Goal: Task Accomplishment & Management: Use online tool/utility

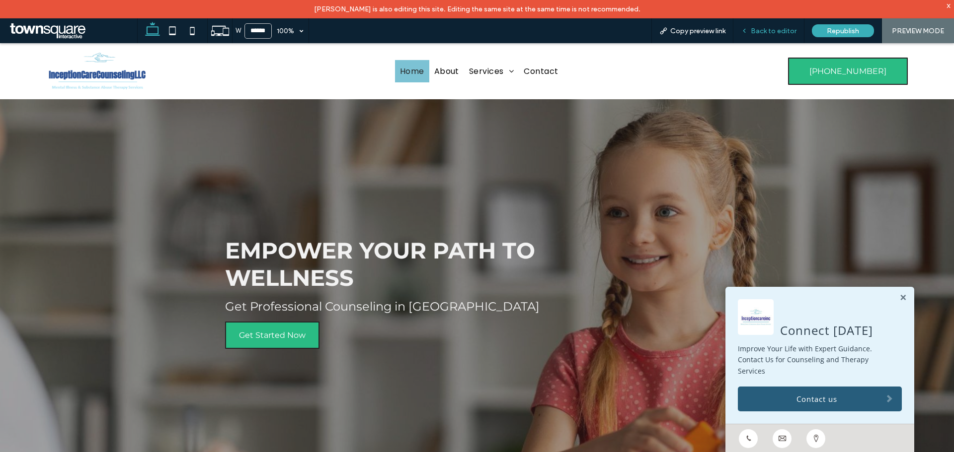
click at [772, 33] on span "Back to editor" at bounding box center [773, 31] width 46 height 8
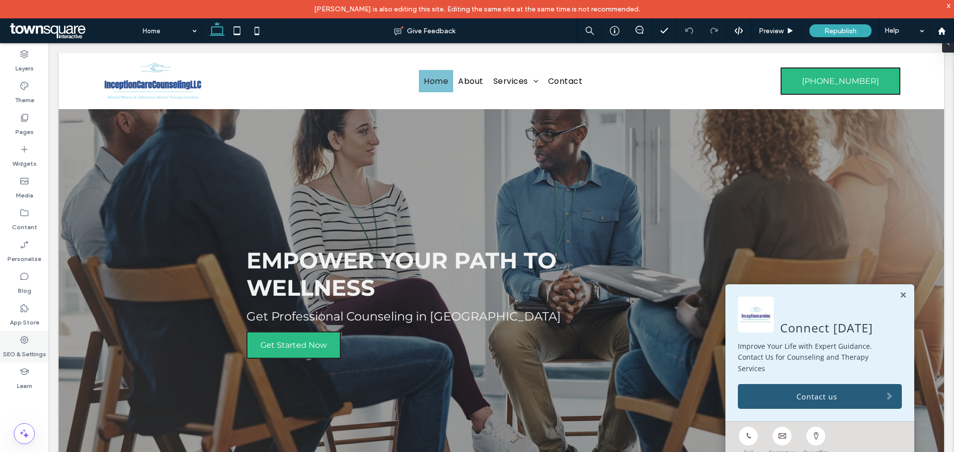
click at [23, 349] on label "SEO & Settings" at bounding box center [24, 352] width 43 height 14
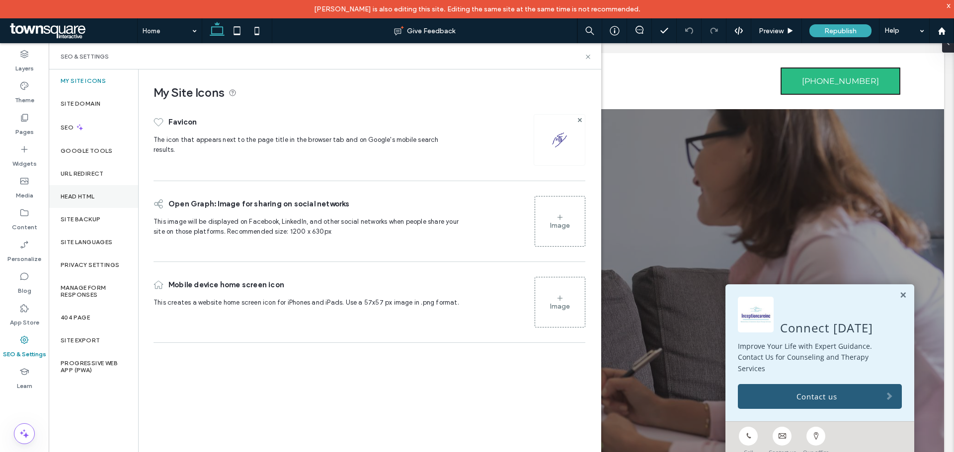
click at [98, 196] on div "Head HTML" at bounding box center [93, 196] width 89 height 23
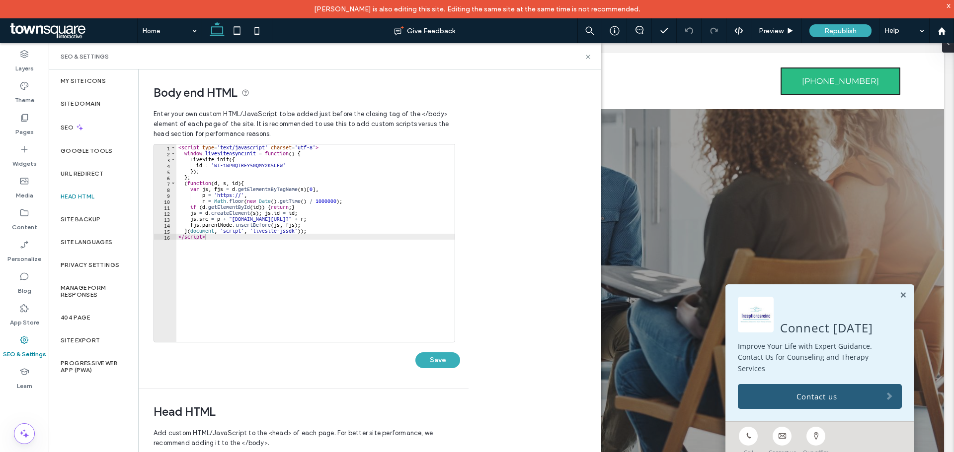
drag, startPoint x: 283, startPoint y: 194, endPoint x: 297, endPoint y: 218, distance: 26.9
click at [283, 194] on div "< script type = 'text/javascript' charset = 'utf-8' > window . liveSiteAsyncIni…" at bounding box center [315, 250] width 278 height 210
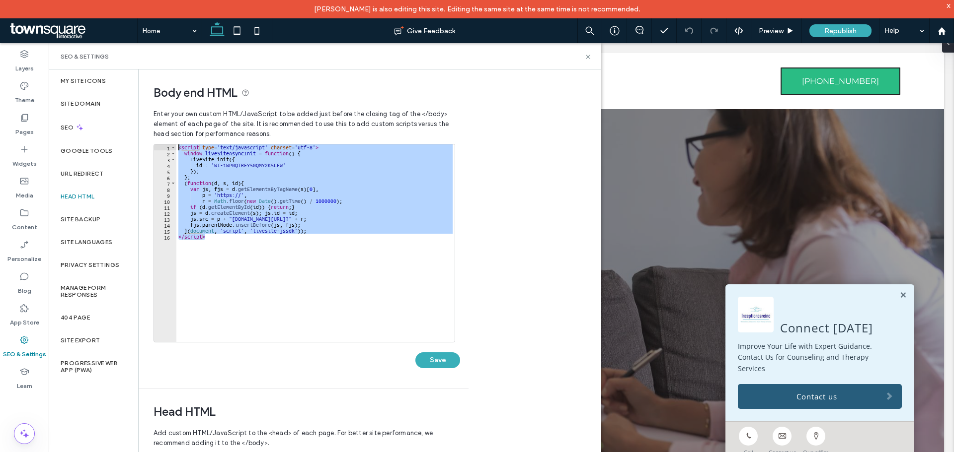
drag, startPoint x: 270, startPoint y: 241, endPoint x: 162, endPoint y: 121, distance: 161.4
click at [162, 121] on div "**********" at bounding box center [303, 246] width 300 height 284
paste textarea "Cursor at row 1"
type textarea "*********"
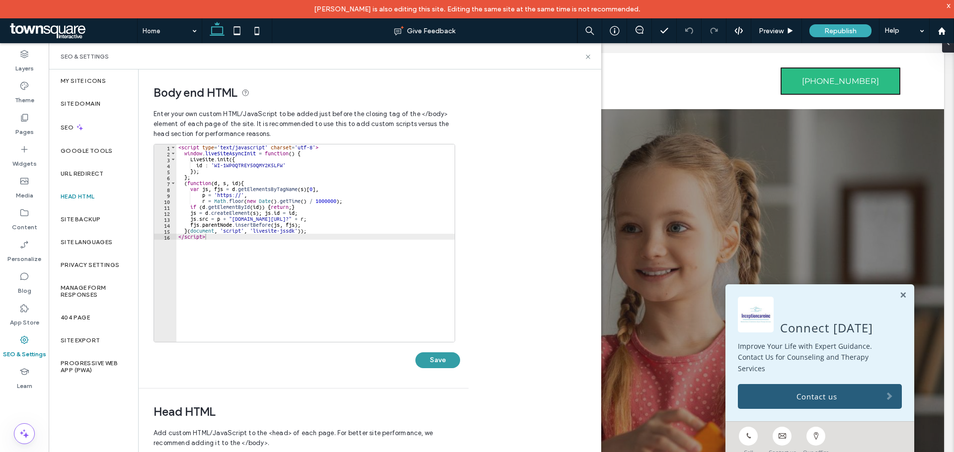
click at [438, 358] on button "Save" at bounding box center [437, 361] width 45 height 16
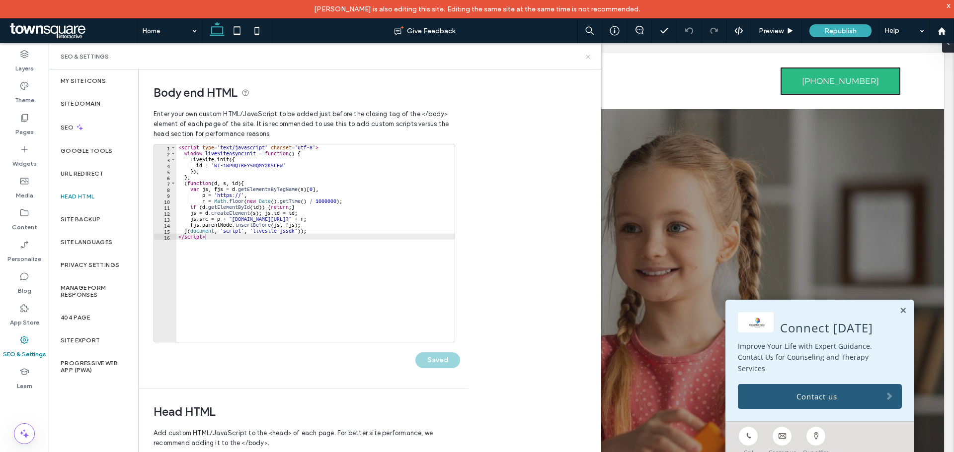
click at [587, 59] on icon at bounding box center [587, 56] width 7 height 7
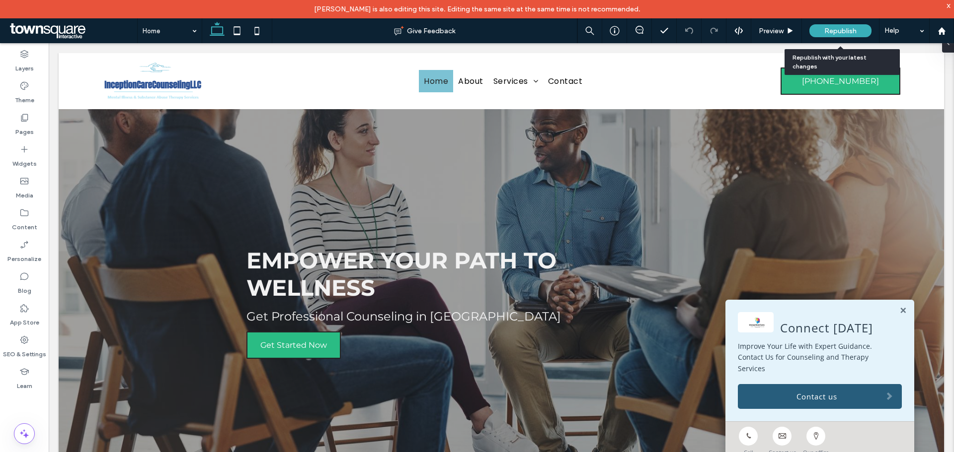
click at [834, 32] on span "Republish" at bounding box center [840, 31] width 32 height 8
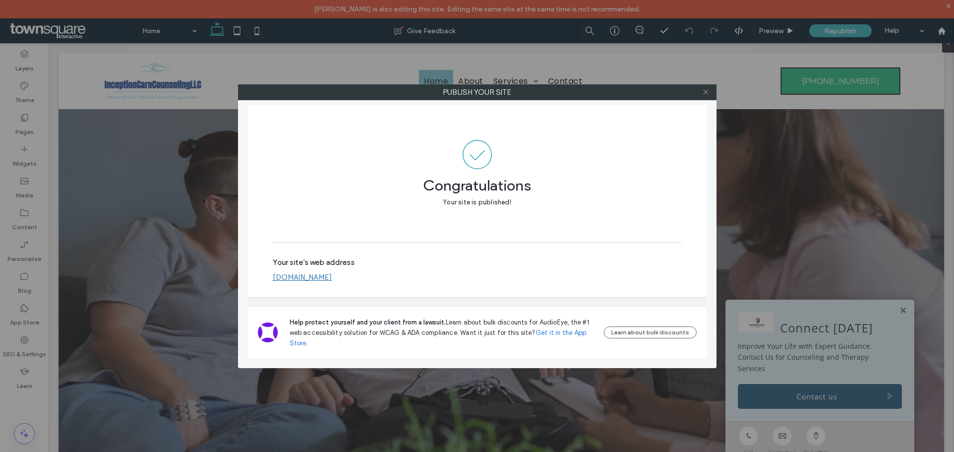
click at [706, 93] on use at bounding box center [705, 92] width 5 height 5
